Goal: Find specific page/section: Find specific page/section

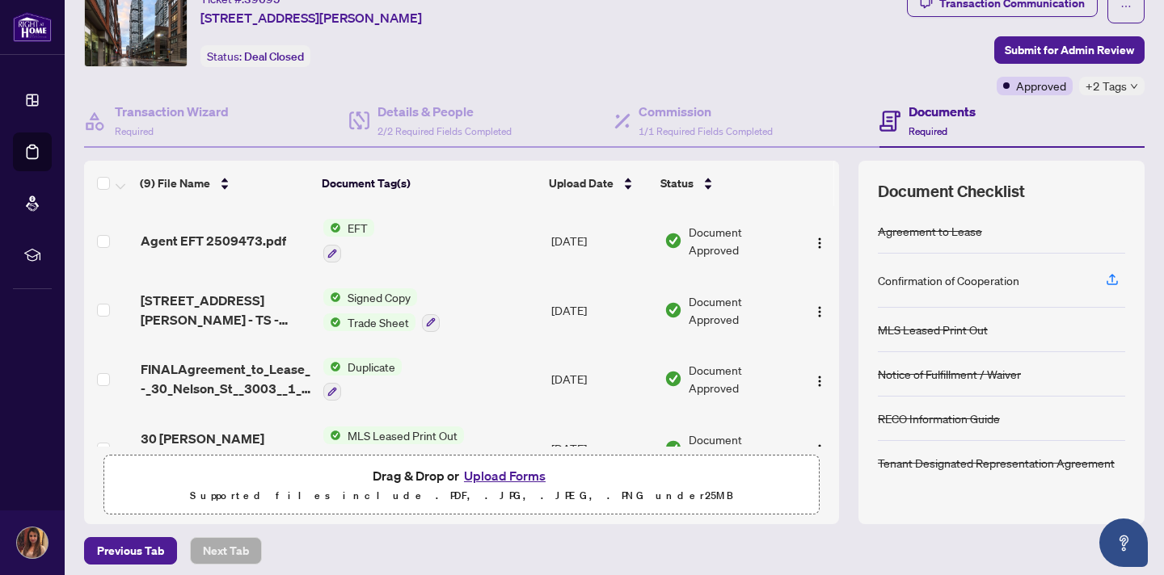
scroll to position [74, 0]
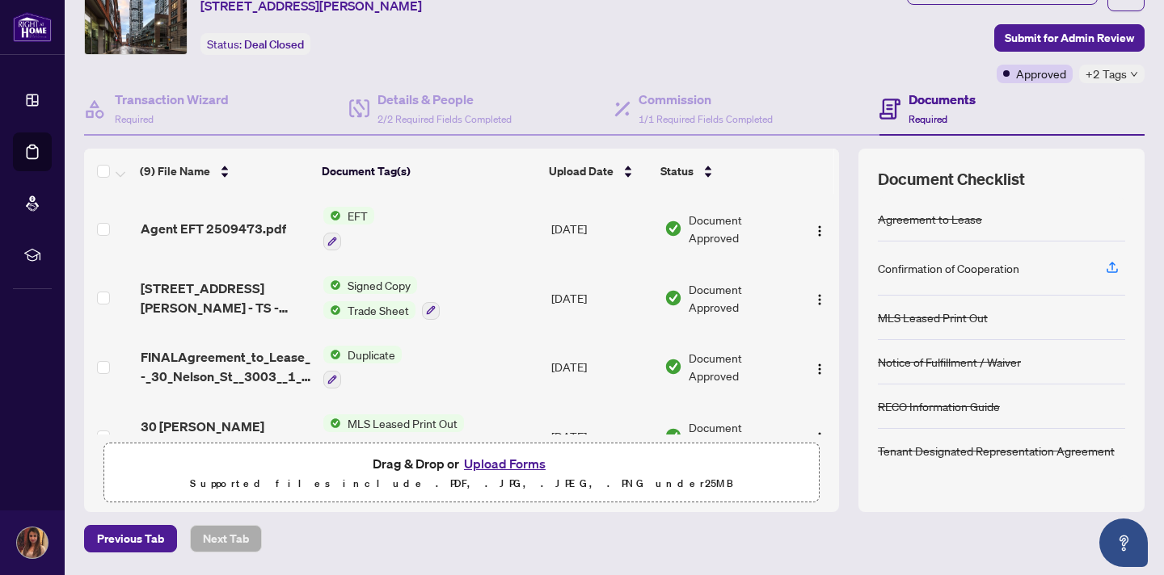
click at [356, 213] on span "EFT" at bounding box center [357, 216] width 33 height 18
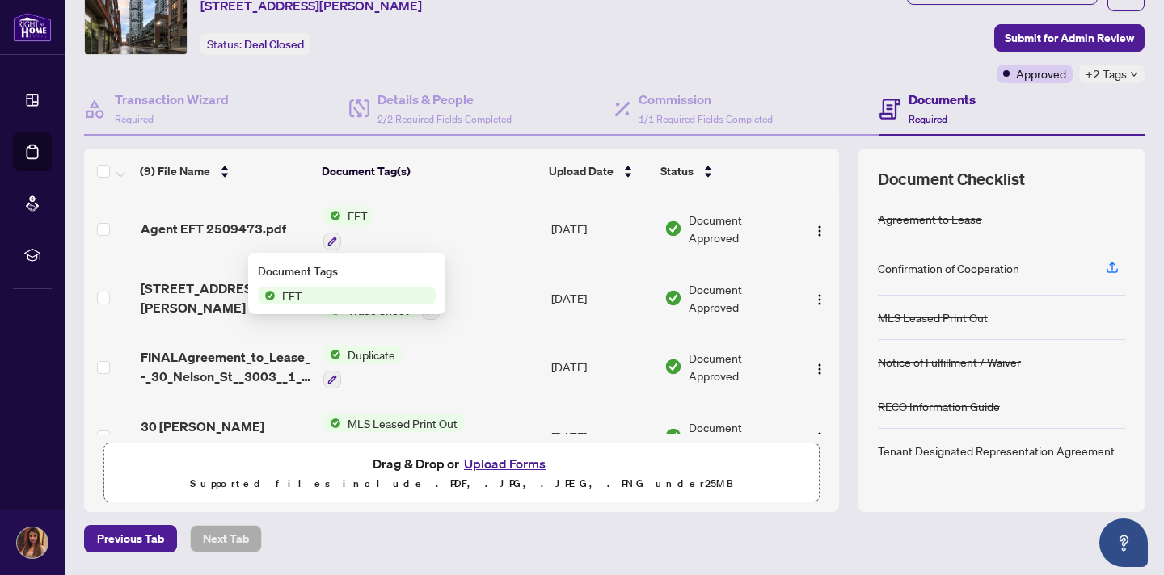
click at [300, 303] on span "EFT" at bounding box center [292, 296] width 33 height 18
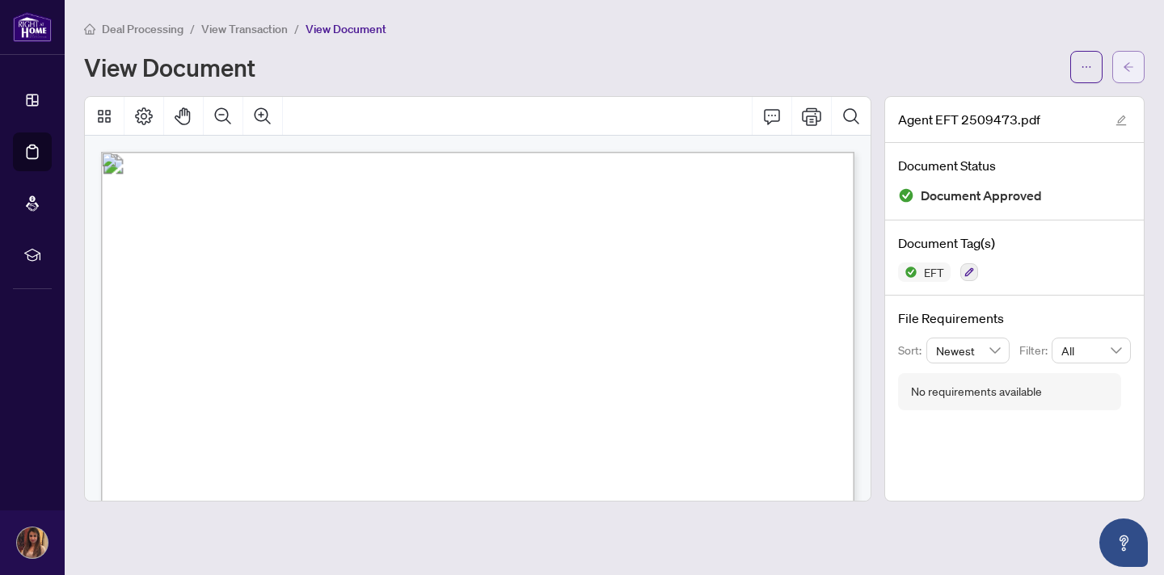
click at [1127, 61] on icon "arrow-left" at bounding box center [1127, 66] width 11 height 11
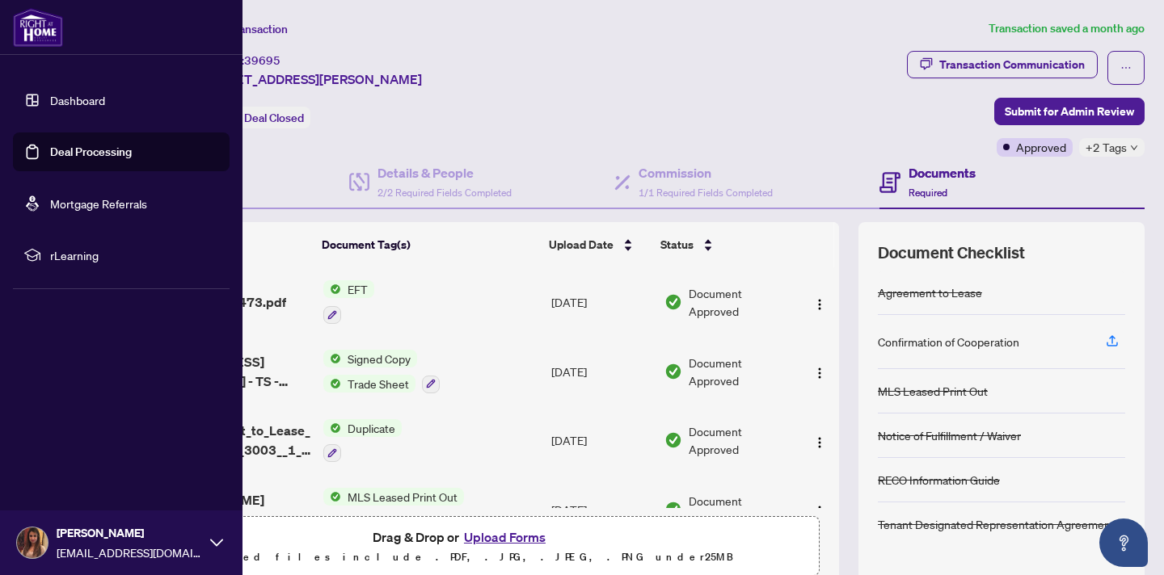
click at [90, 150] on link "Deal Processing" at bounding box center [91, 152] width 82 height 15
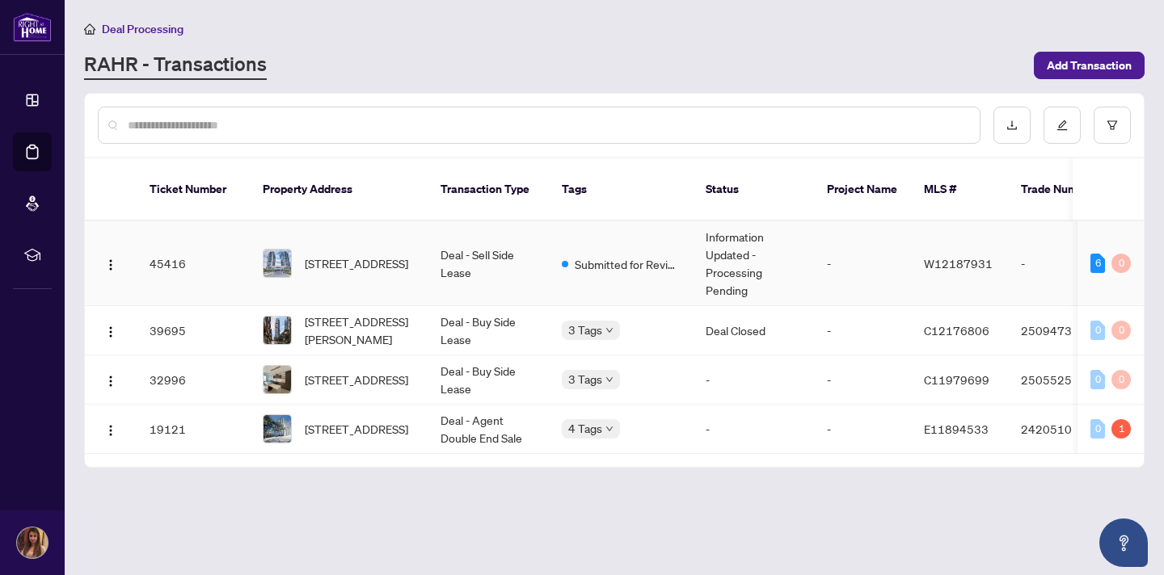
click at [458, 243] on td "Deal - Sell Side Lease" at bounding box center [488, 263] width 121 height 85
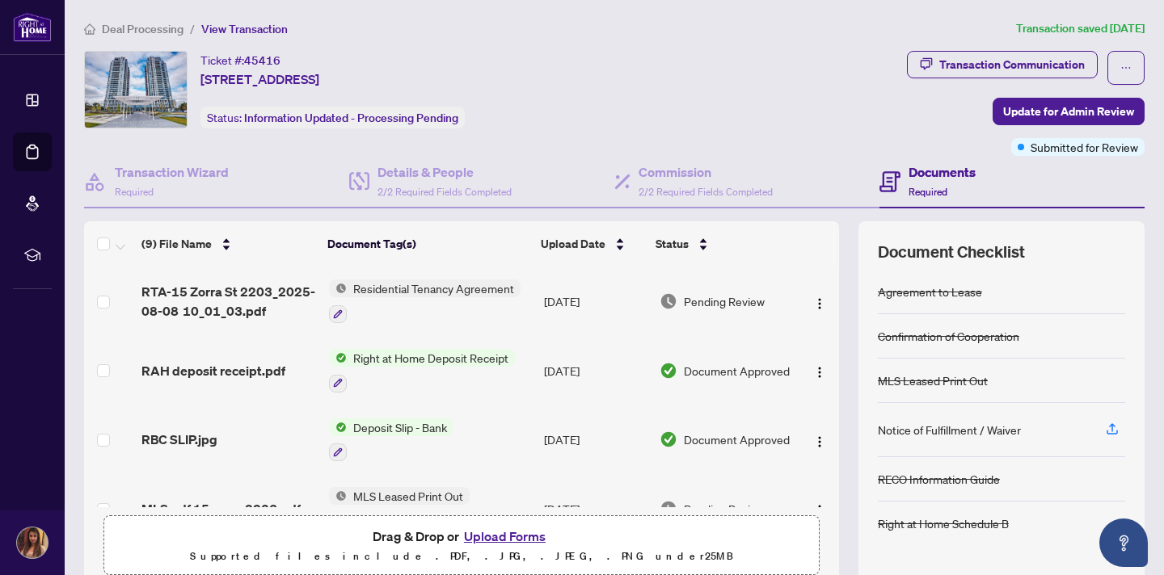
click at [748, 107] on div "Ticket #: 45416 [STREET_ADDRESS] Status: Information Updated - Processing Pendi…" at bounding box center [492, 90] width 816 height 78
